Goal: Information Seeking & Learning: Learn about a topic

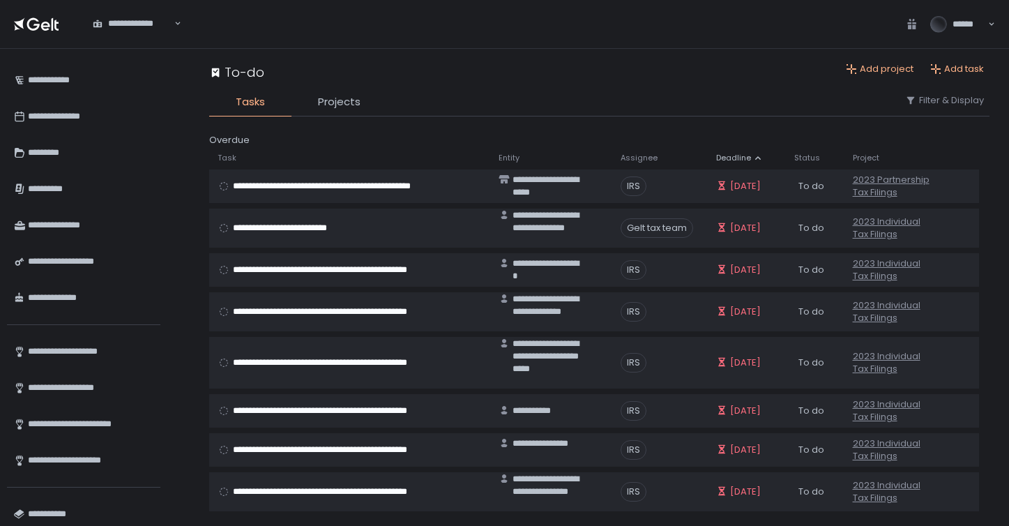
scroll to position [115, 0]
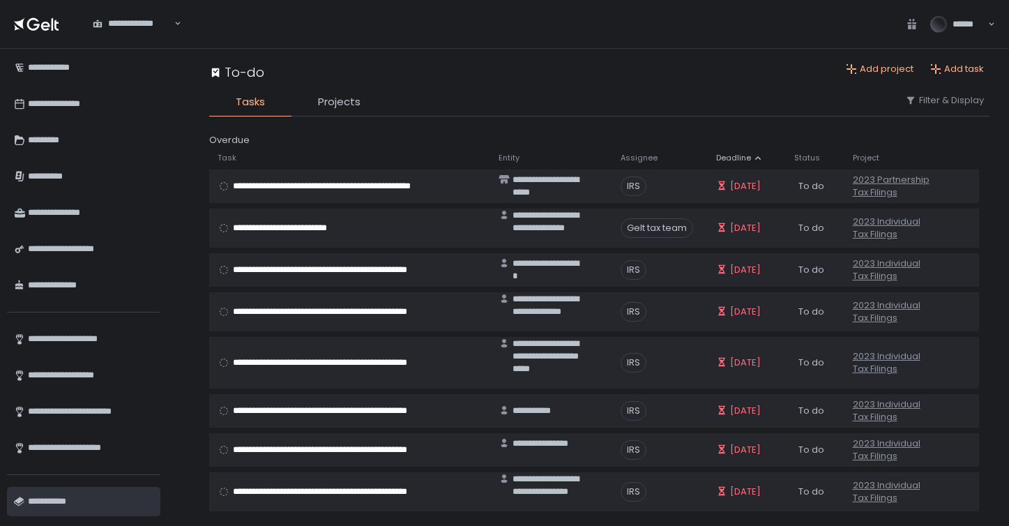
click at [61, 502] on div "**********" at bounding box center [89, 501] width 122 height 24
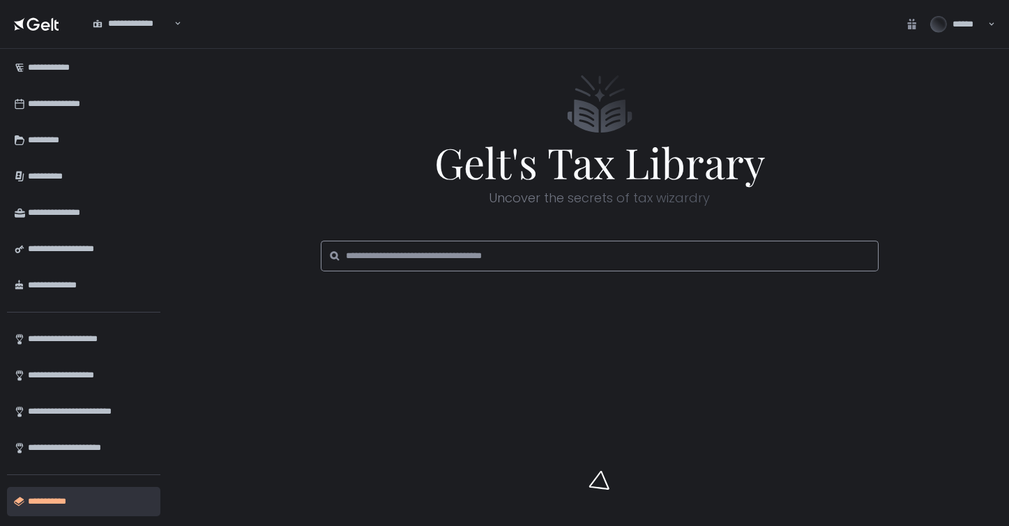
click at [375, 246] on input at bounding box center [604, 256] width 517 height 31
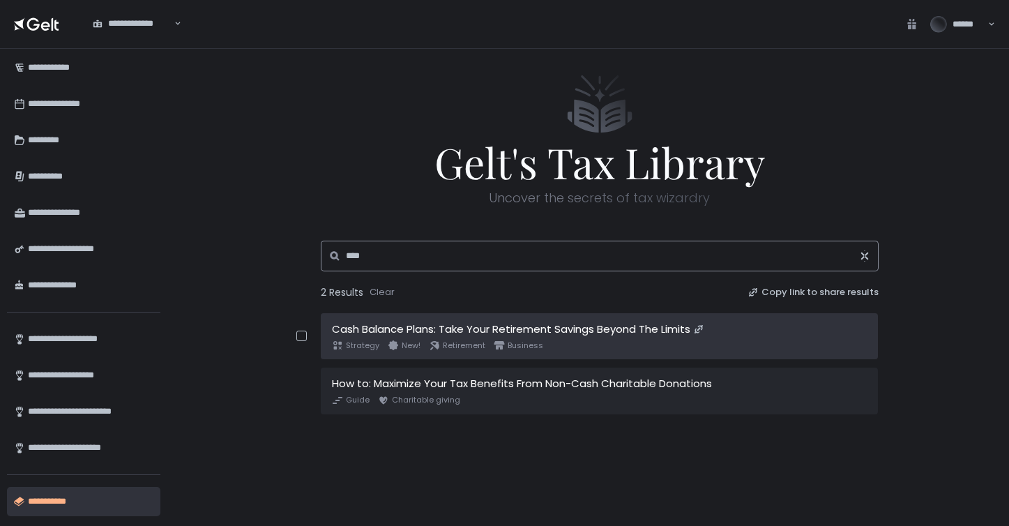
type input "****"
click at [385, 336] on div "Cash Balance Plans: Take Your Retirement Savings Beyond The Limits" at bounding box center [599, 329] width 534 height 16
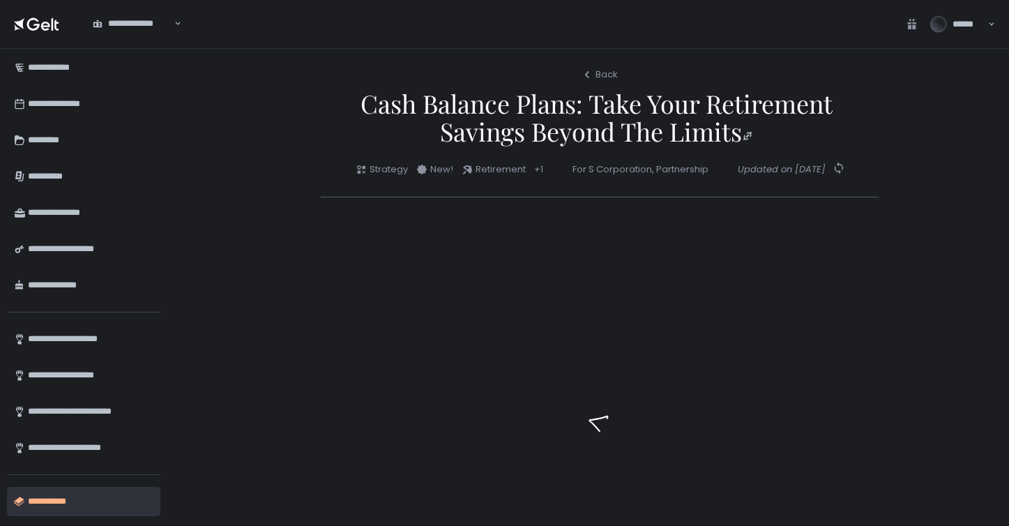
click at [378, 287] on div at bounding box center [600, 421] width 558 height 449
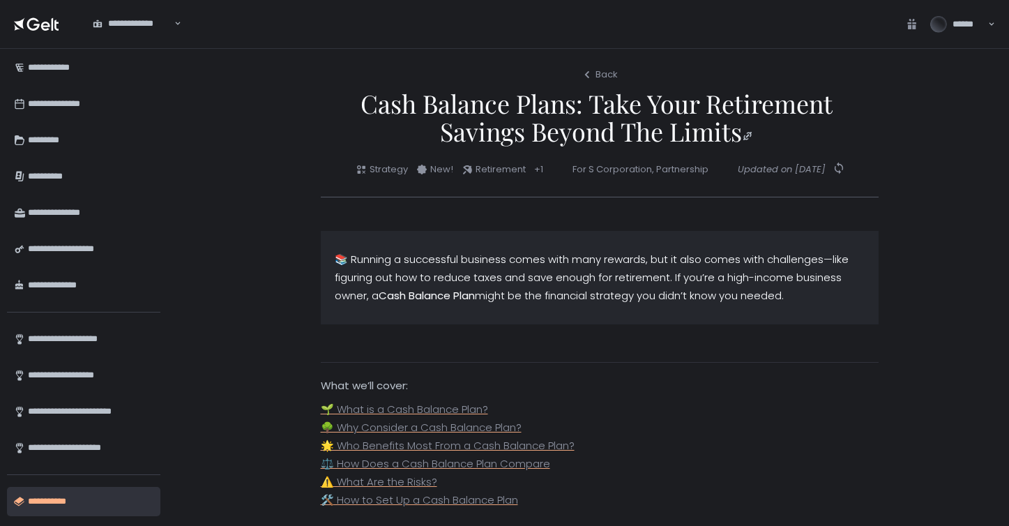
click at [825, 169] on div "Updated on [DATE]" at bounding box center [782, 169] width 88 height 15
click at [842, 167] on icon "button" at bounding box center [838, 168] width 8 height 12
click at [814, 177] on div "Back Cash Balance Plans: Take Your Retirement Savings Beyond The Limits Strateg…" at bounding box center [600, 132] width 558 height 132
click at [841, 176] on div "Updated on [DATE]" at bounding box center [792, 169] width 109 height 15
click at [846, 167] on icon "button" at bounding box center [839, 168] width 14 height 14
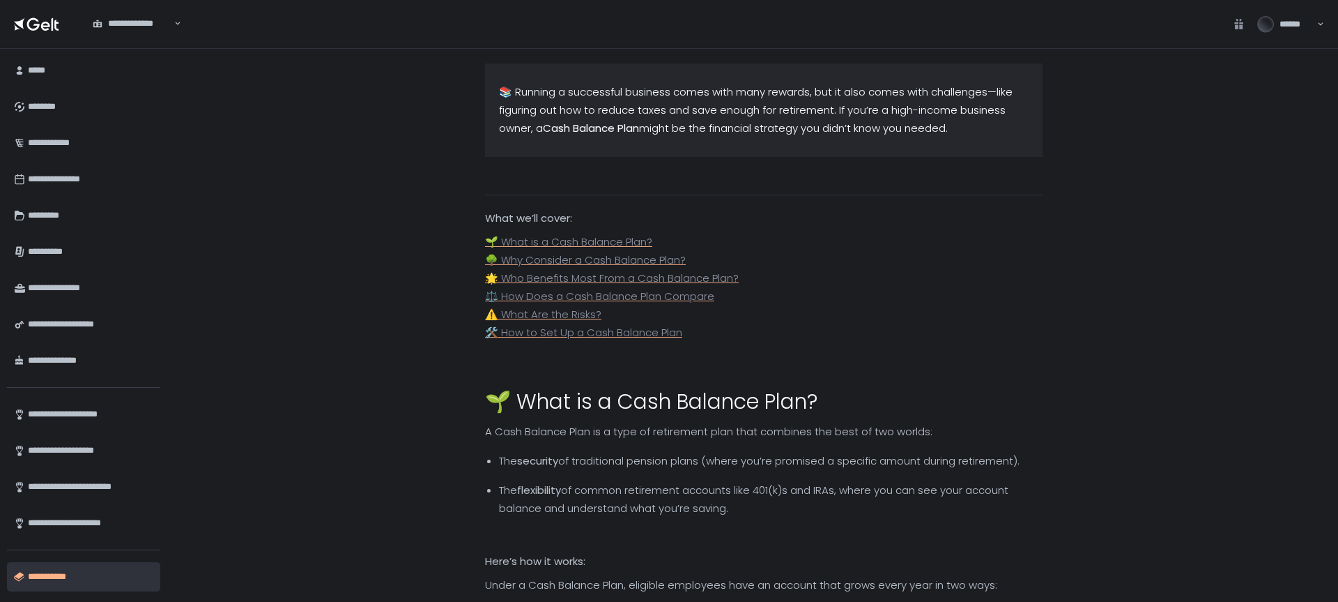
scroll to position [39, 0]
